Goal: Task Accomplishment & Management: Manage account settings

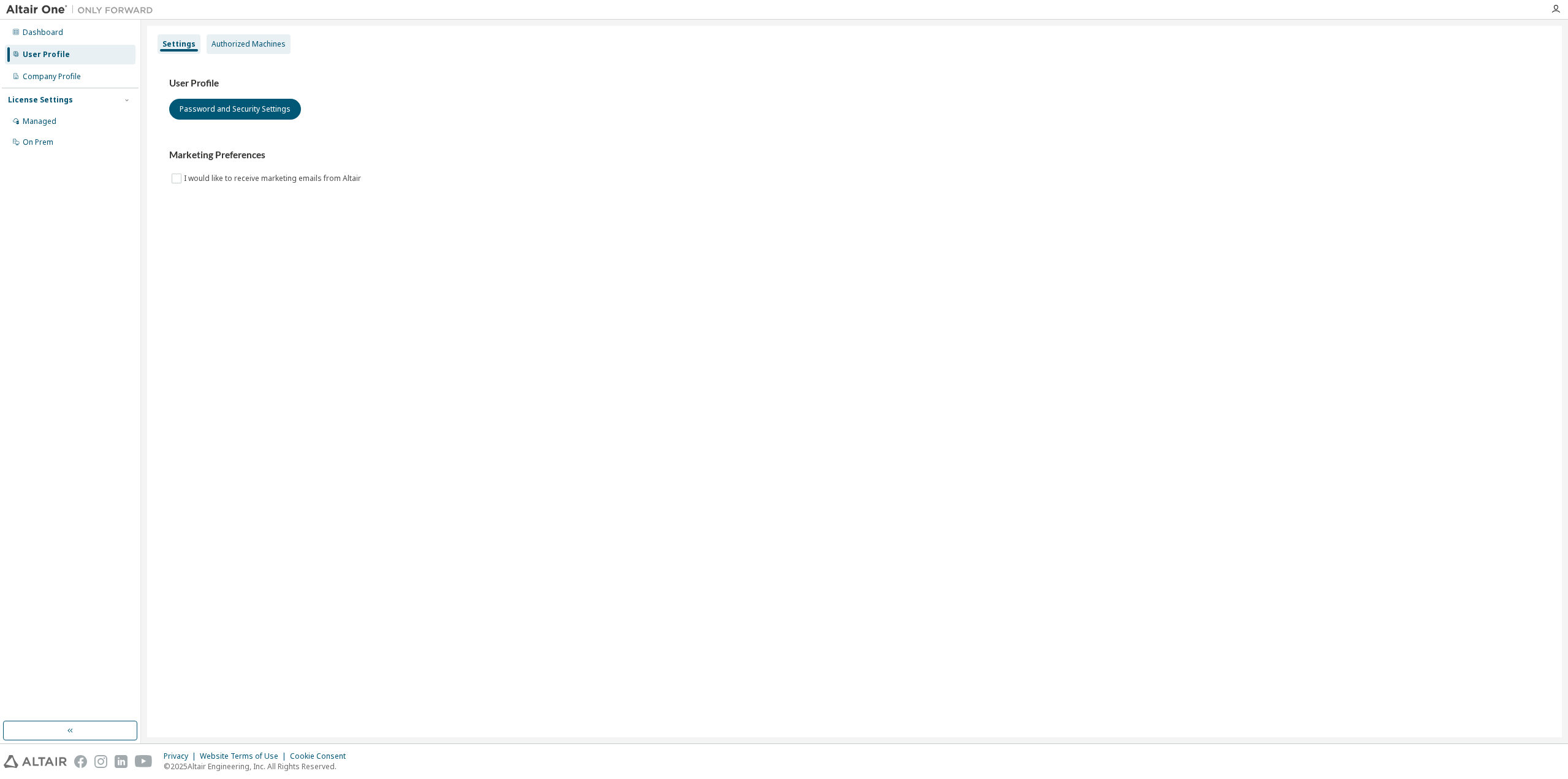
click at [243, 44] on div "Authorized Machines" at bounding box center [248, 44] width 74 height 10
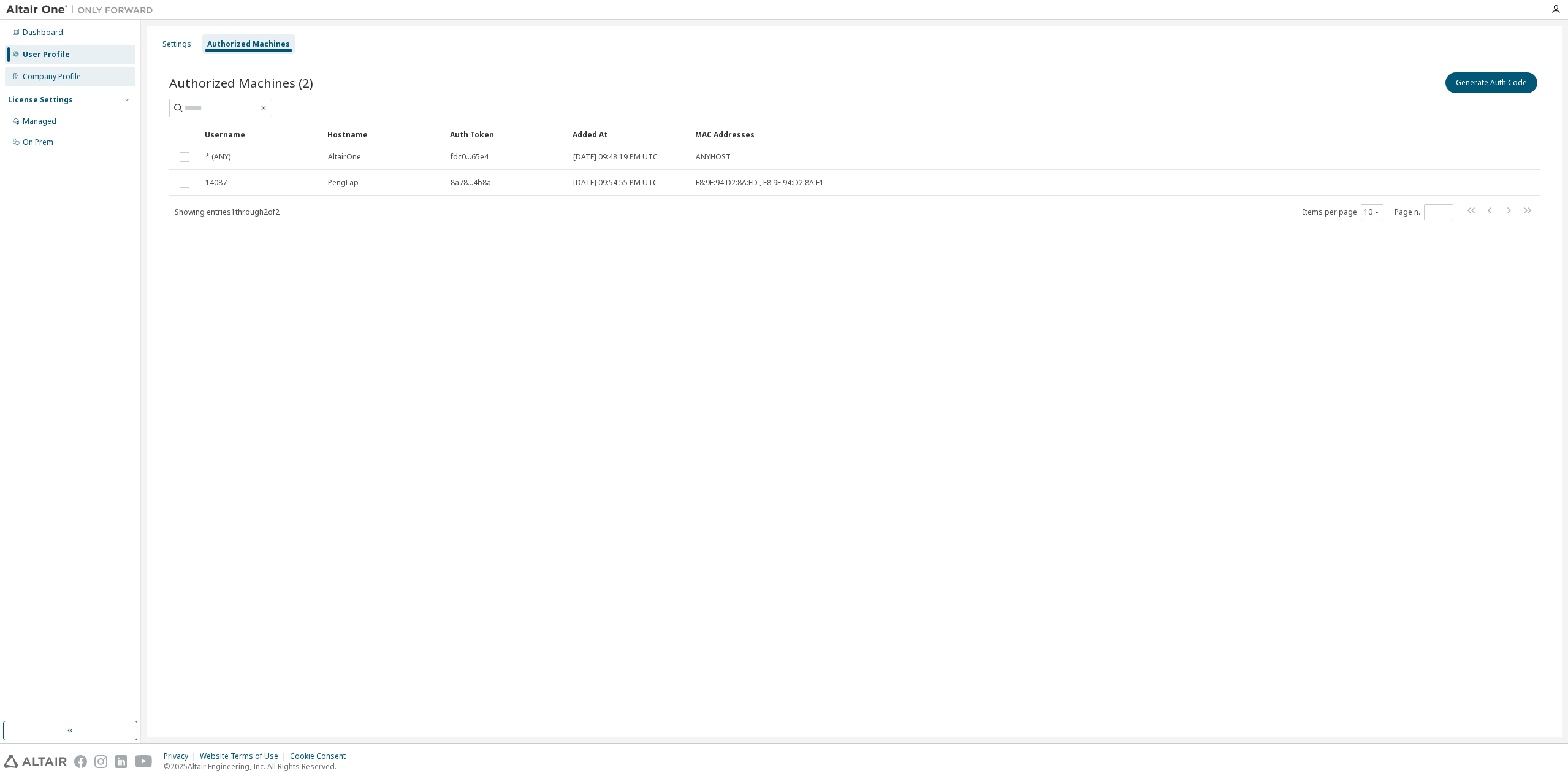
click at [77, 74] on div "Company Profile" at bounding box center [51, 76] width 58 height 10
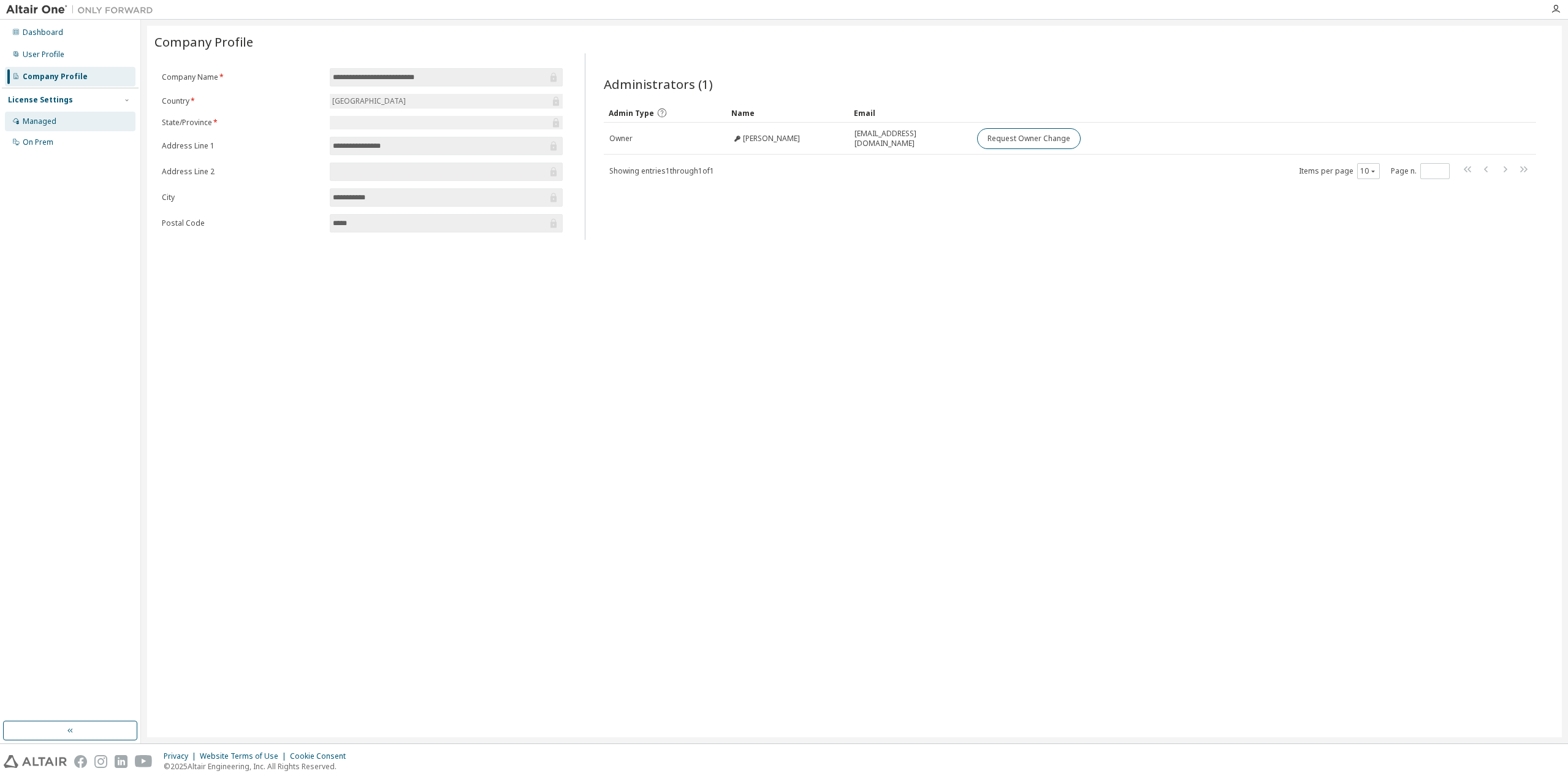
click at [96, 125] on div "Managed" at bounding box center [70, 121] width 130 height 19
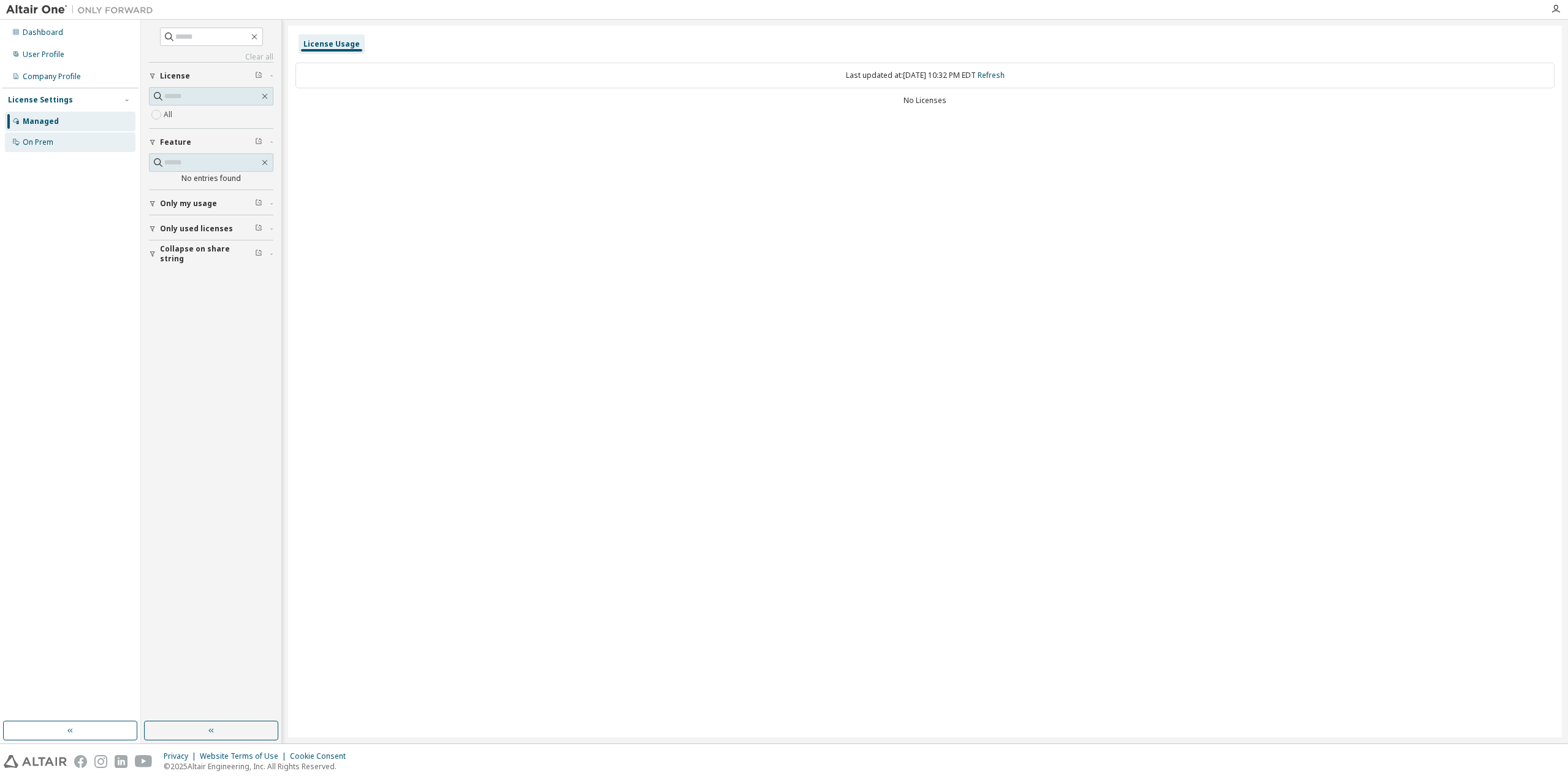
click at [81, 141] on div "On Prem" at bounding box center [70, 142] width 130 height 19
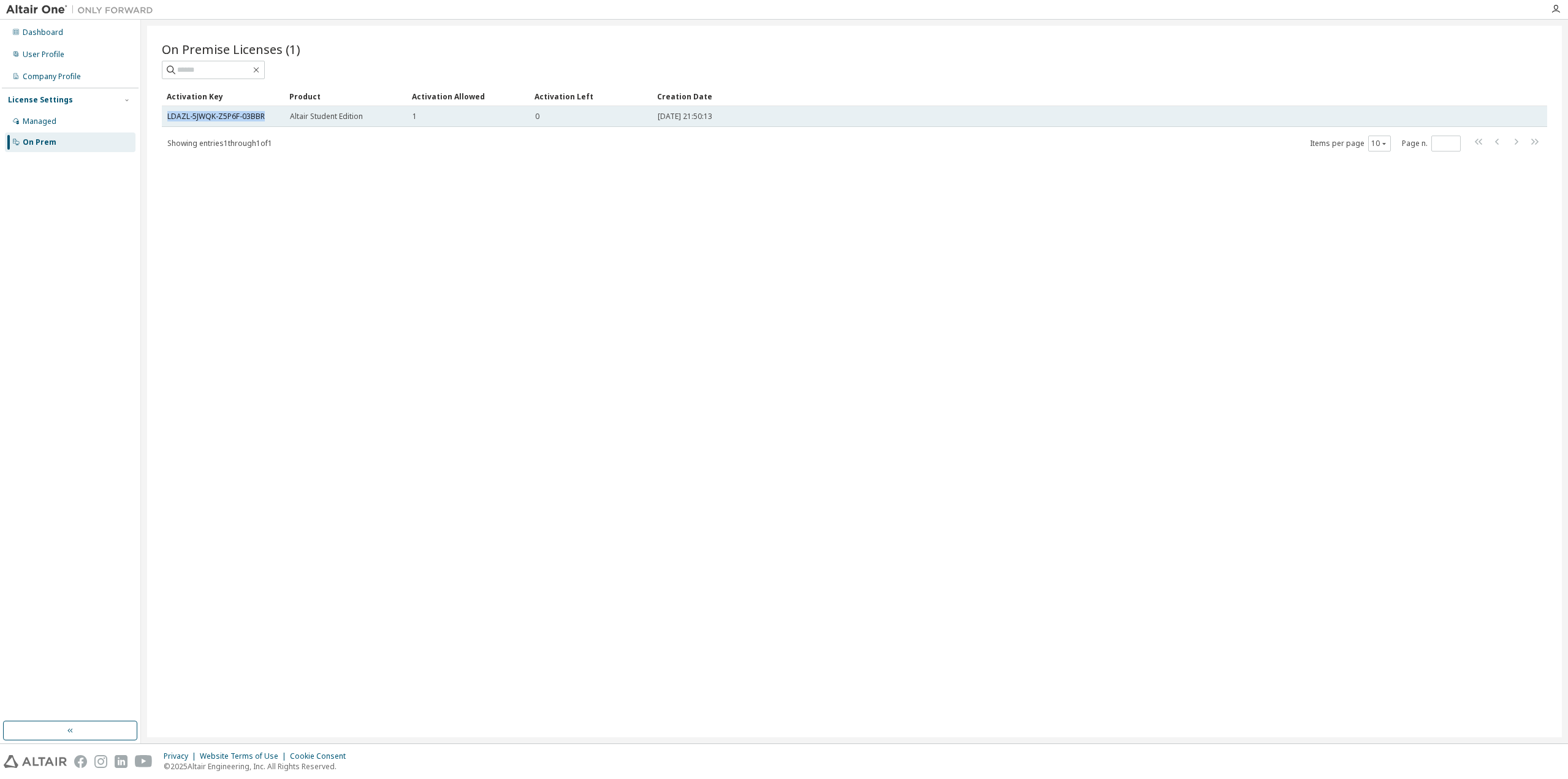
drag, startPoint x: 272, startPoint y: 113, endPoint x: 163, endPoint y: 113, distance: 109.0
click at [163, 113] on td "LDAZL-5JWQK-Z5P6F-03BBR" at bounding box center [223, 117] width 123 height 21
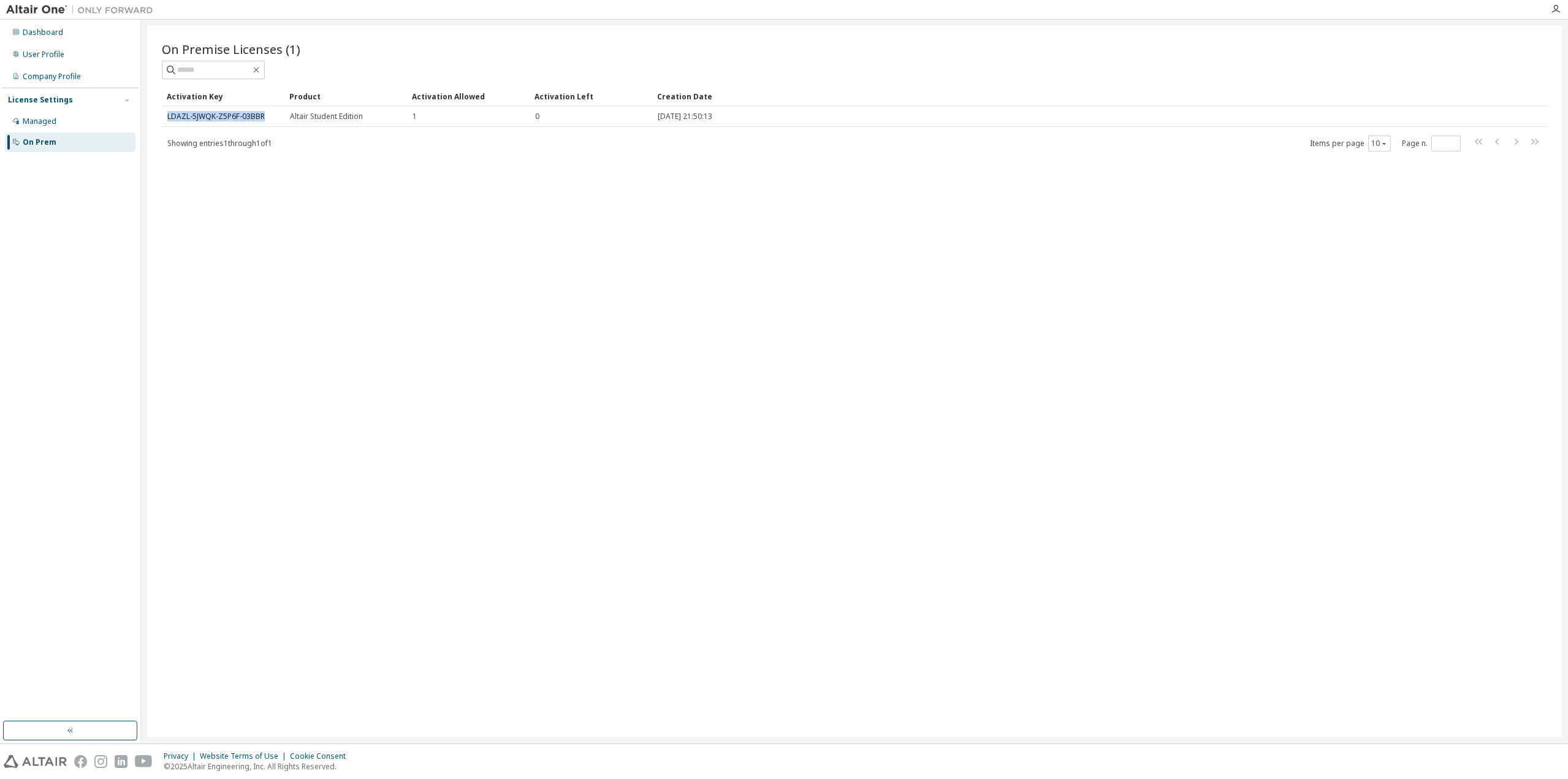
copy link "LDAZL-5JWQK-Z5P6F-03BBR"
click at [96, 115] on div "Managed" at bounding box center [70, 121] width 130 height 19
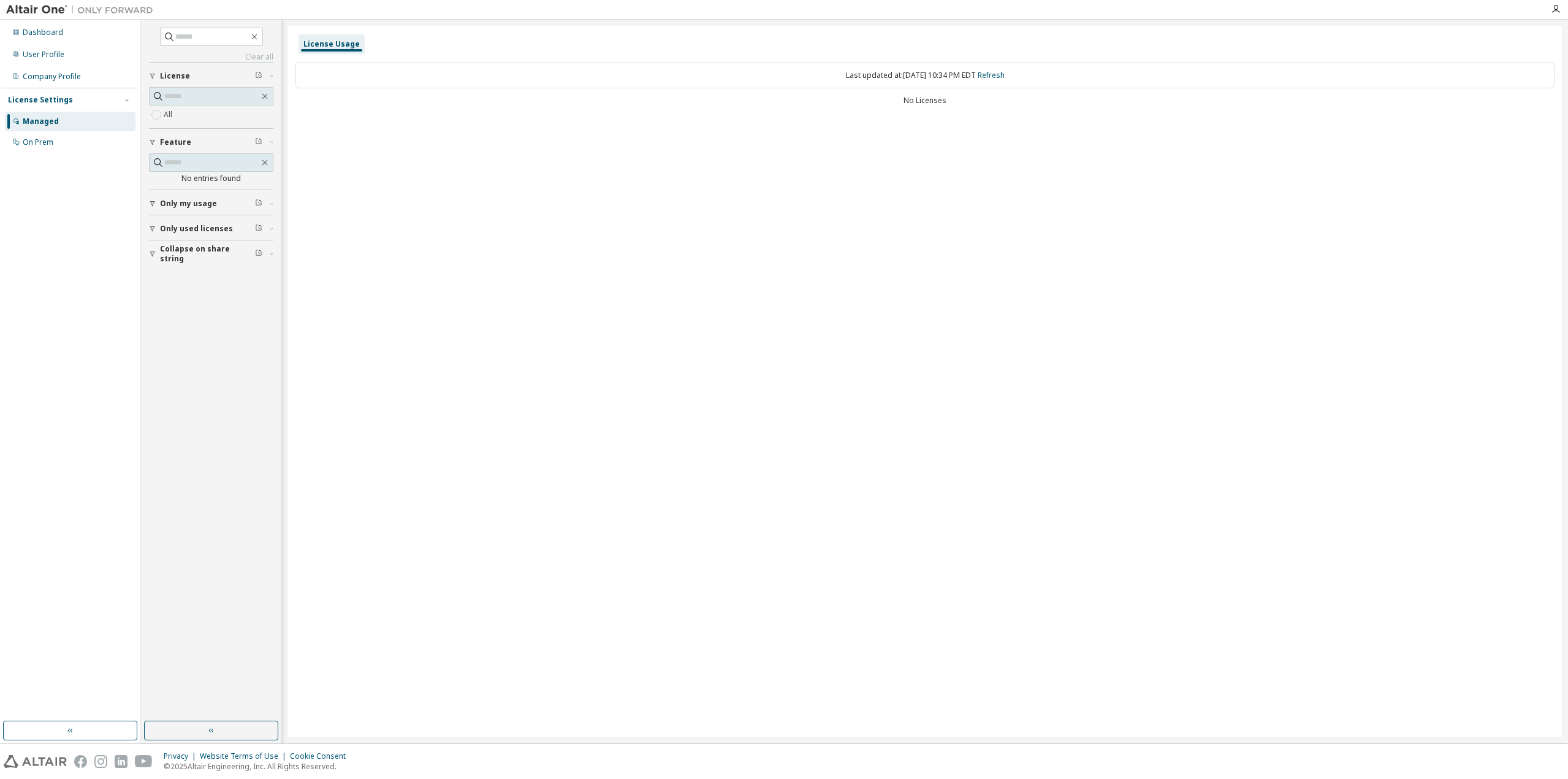
click at [213, 226] on span "Only used licenses" at bounding box center [196, 228] width 73 height 10
drag, startPoint x: 215, startPoint y: 222, endPoint x: 215, endPoint y: 215, distance: 7.0
click at [215, 223] on span "Only used licenses" at bounding box center [196, 228] width 73 height 10
click at [214, 199] on span "Only my usage" at bounding box center [188, 203] width 57 height 10
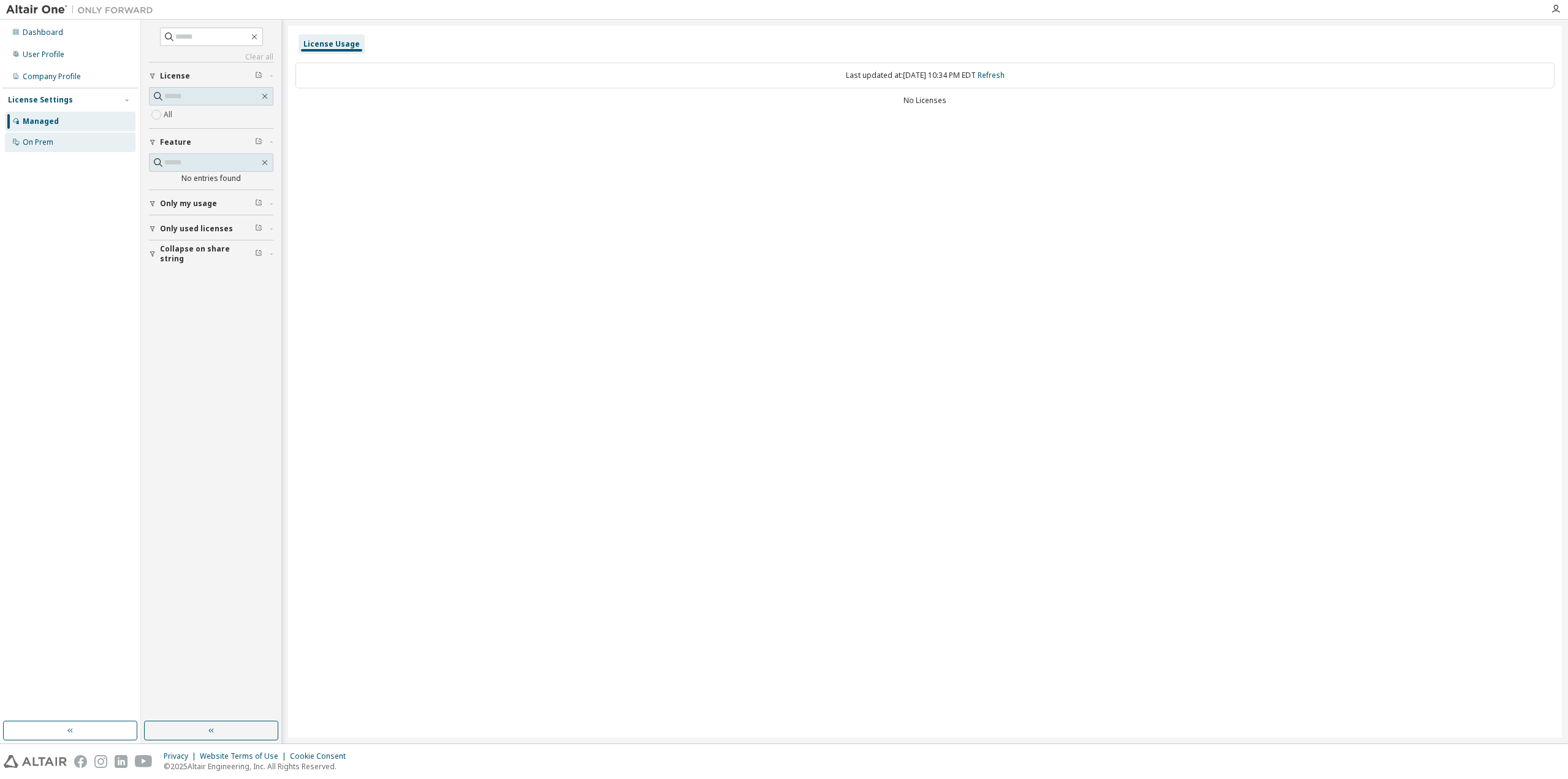
click at [58, 146] on div "On Prem" at bounding box center [70, 142] width 130 height 19
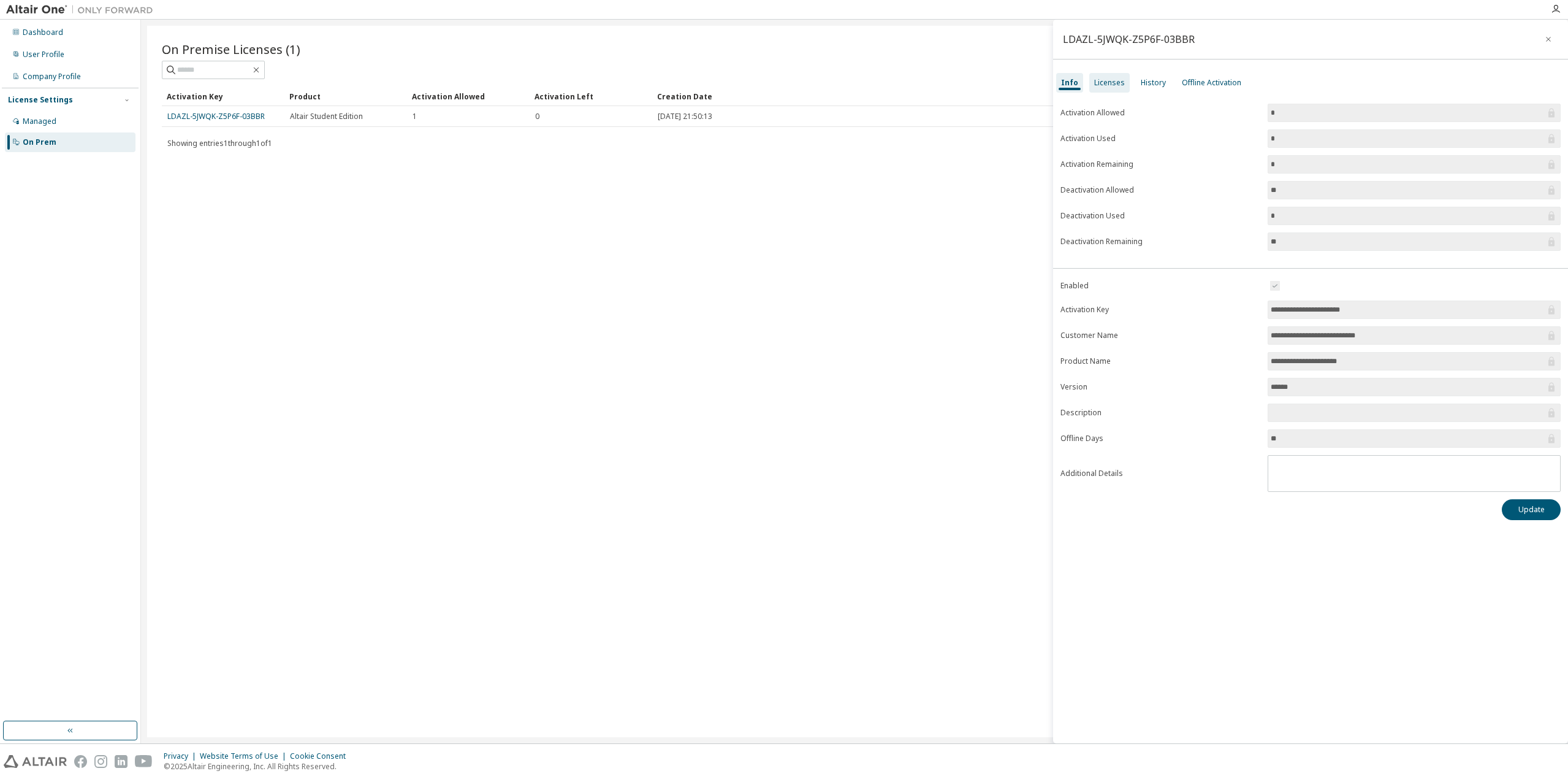
click at [1103, 83] on div "Licenses" at bounding box center [1109, 83] width 31 height 10
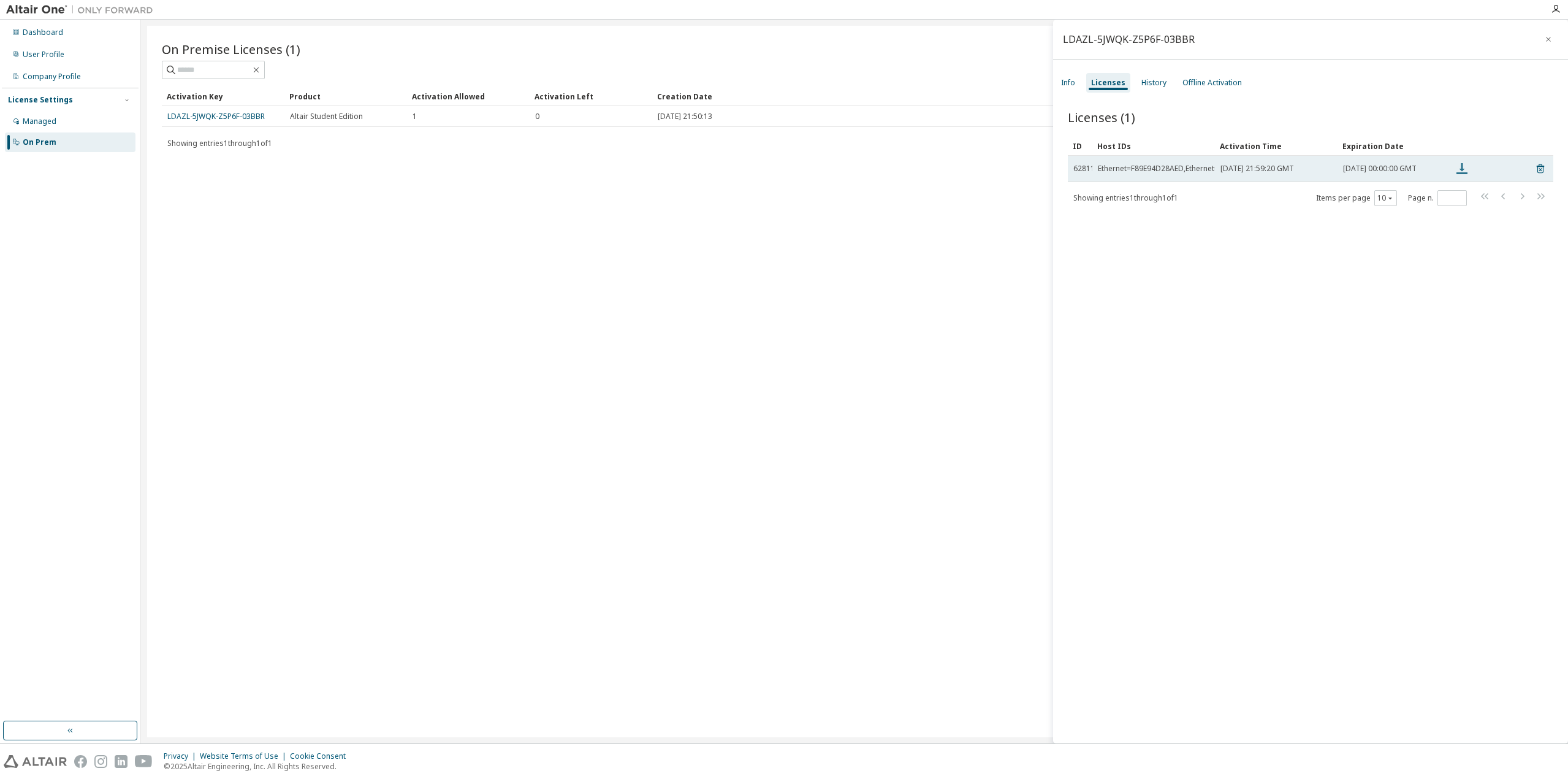
click at [1465, 172] on icon at bounding box center [1462, 169] width 14 height 14
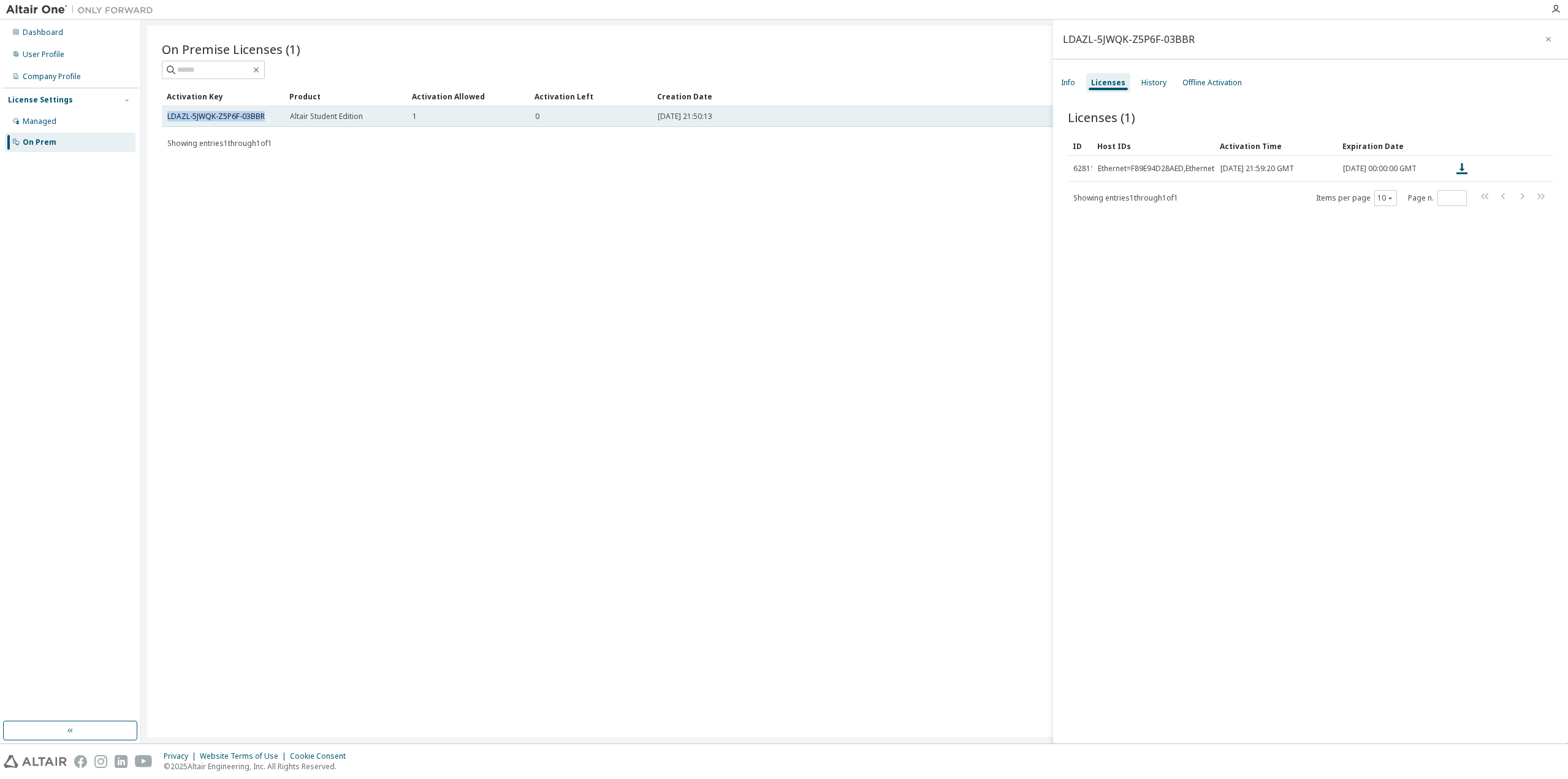
drag, startPoint x: 266, startPoint y: 113, endPoint x: 166, endPoint y: 109, distance: 100.1
click at [166, 109] on td "LDAZL-5JWQK-Z5P6F-03BBR" at bounding box center [223, 117] width 123 height 21
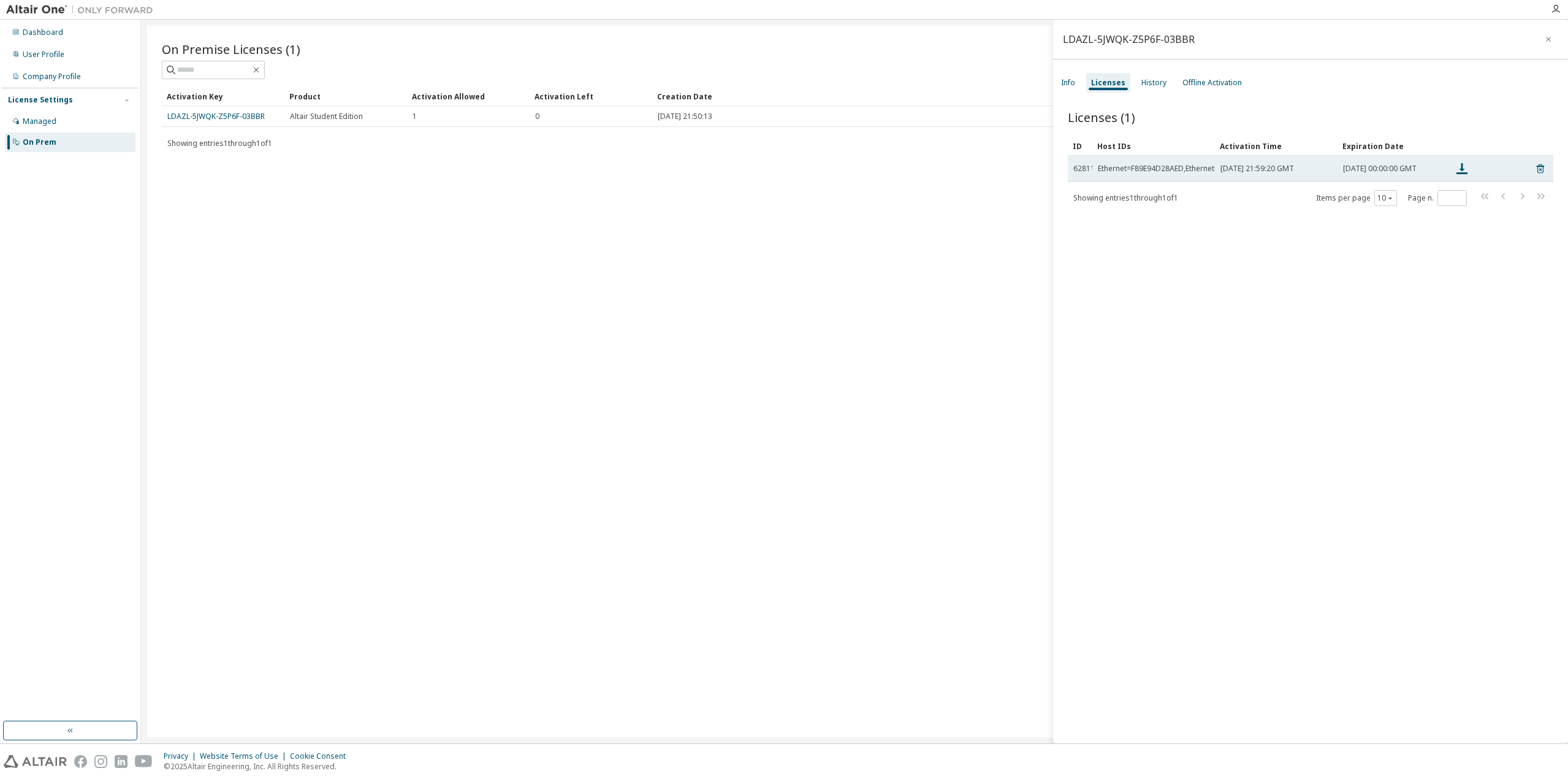
click at [1258, 169] on span "[DATE] 21:59:20 GMT" at bounding box center [1257, 169] width 74 height 10
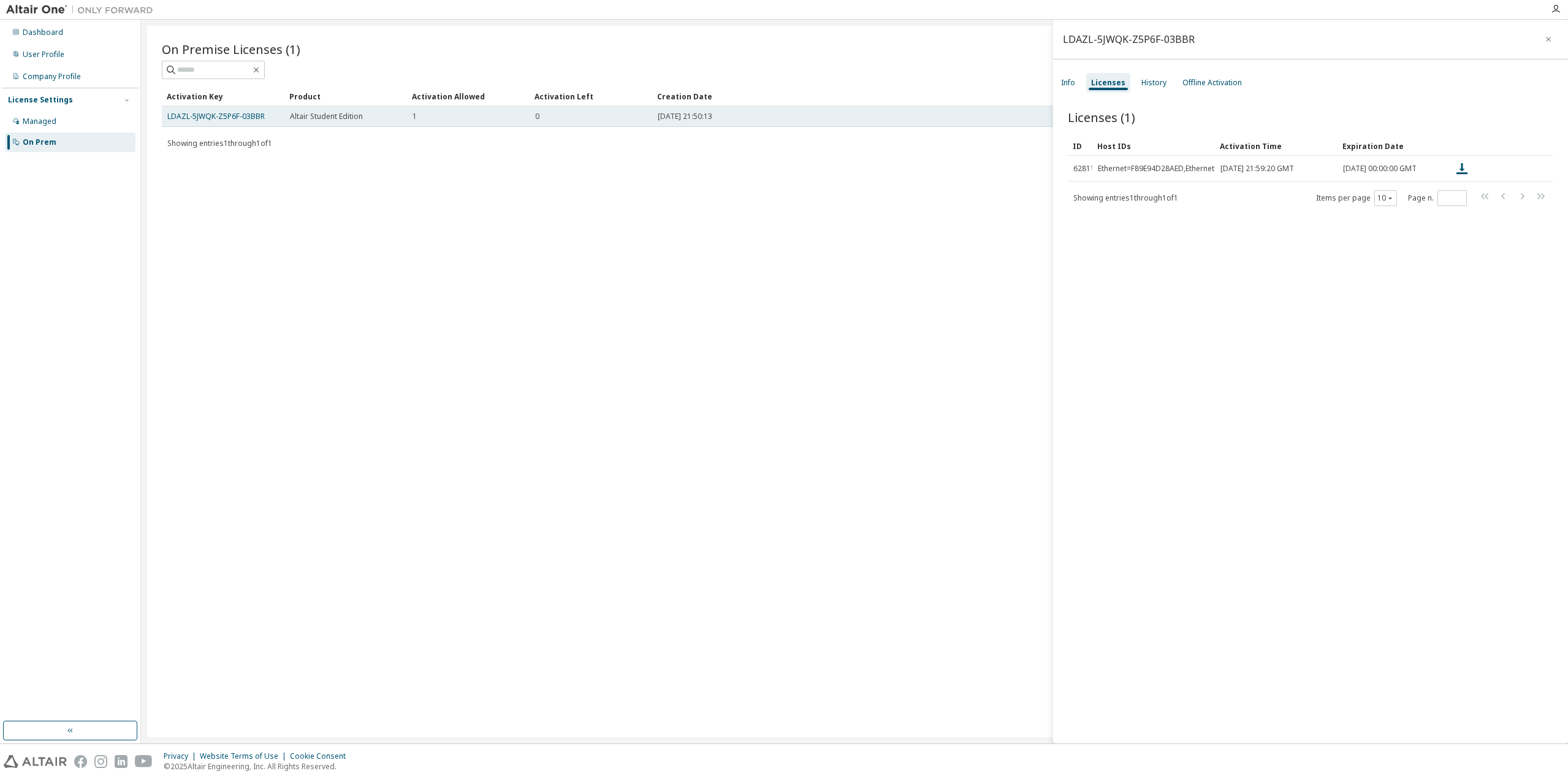
click at [206, 110] on td "LDAZL-5JWQK-Z5P6F-03BBR" at bounding box center [223, 117] width 123 height 21
click at [206, 113] on link "LDAZL-5JWQK-Z5P6F-03BBR" at bounding box center [215, 116] width 97 height 10
drag, startPoint x: 249, startPoint y: 114, endPoint x: 264, endPoint y: 119, distance: 15.8
click at [264, 119] on td "LDAZL-5JWQK-Z5P6F-03BBR" at bounding box center [223, 117] width 123 height 21
copy link "LDAZL-5JWQK-Z5P6F-03BBR"
